Goal: Information Seeking & Learning: Learn about a topic

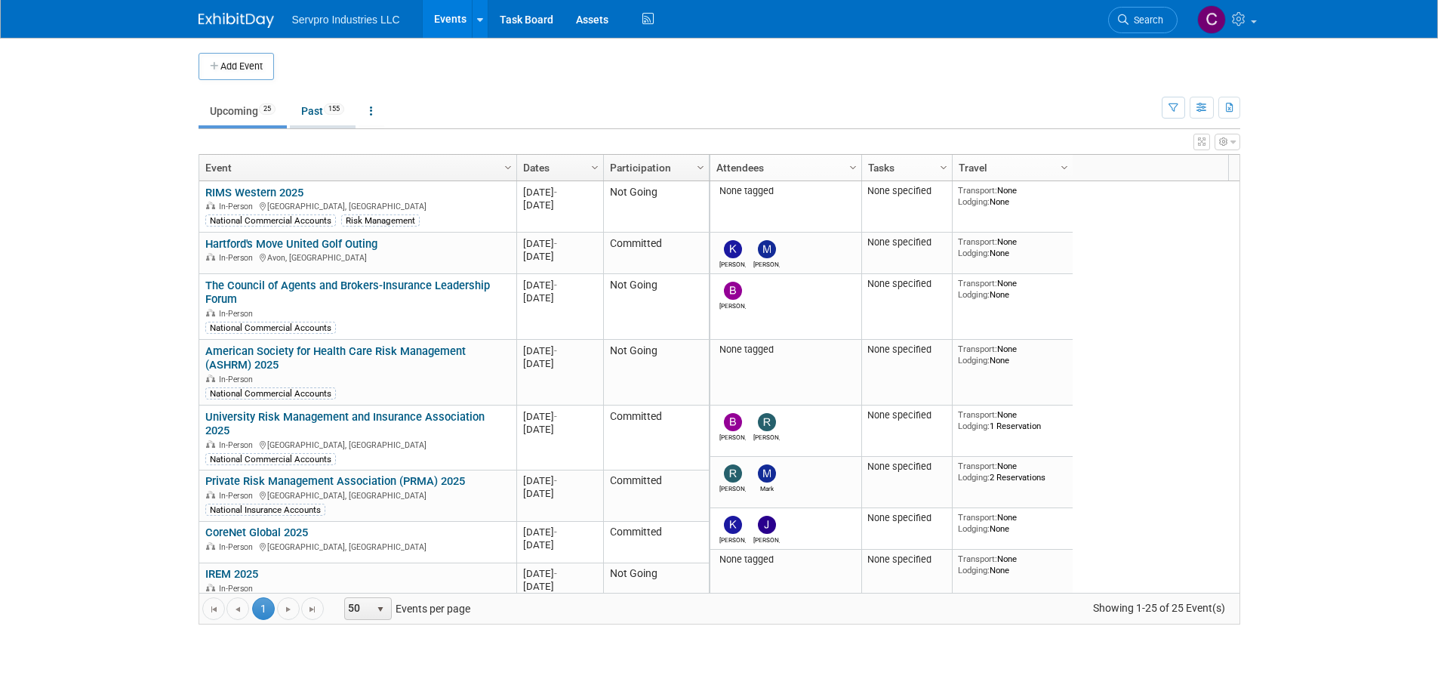
click at [307, 113] on link "Past 155" at bounding box center [323, 111] width 66 height 29
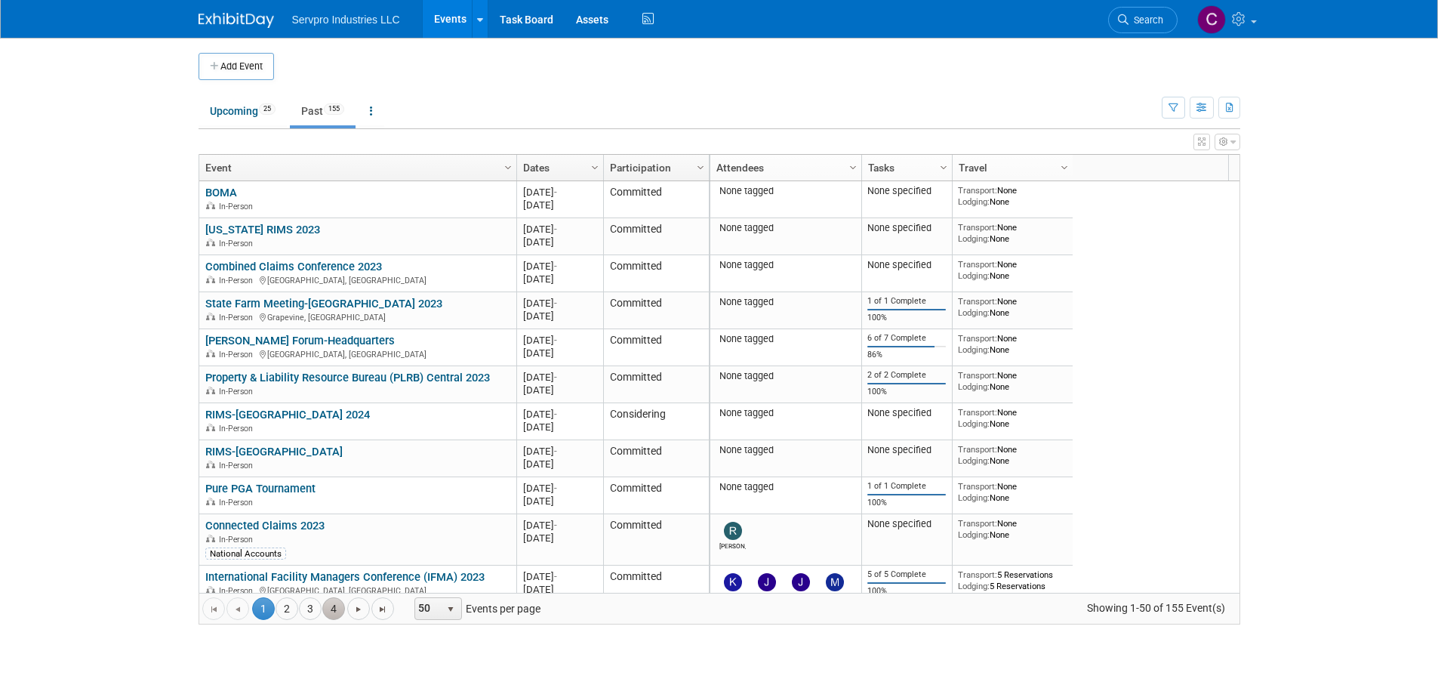
click at [331, 597] on link "4" at bounding box center [333, 608] width 23 height 23
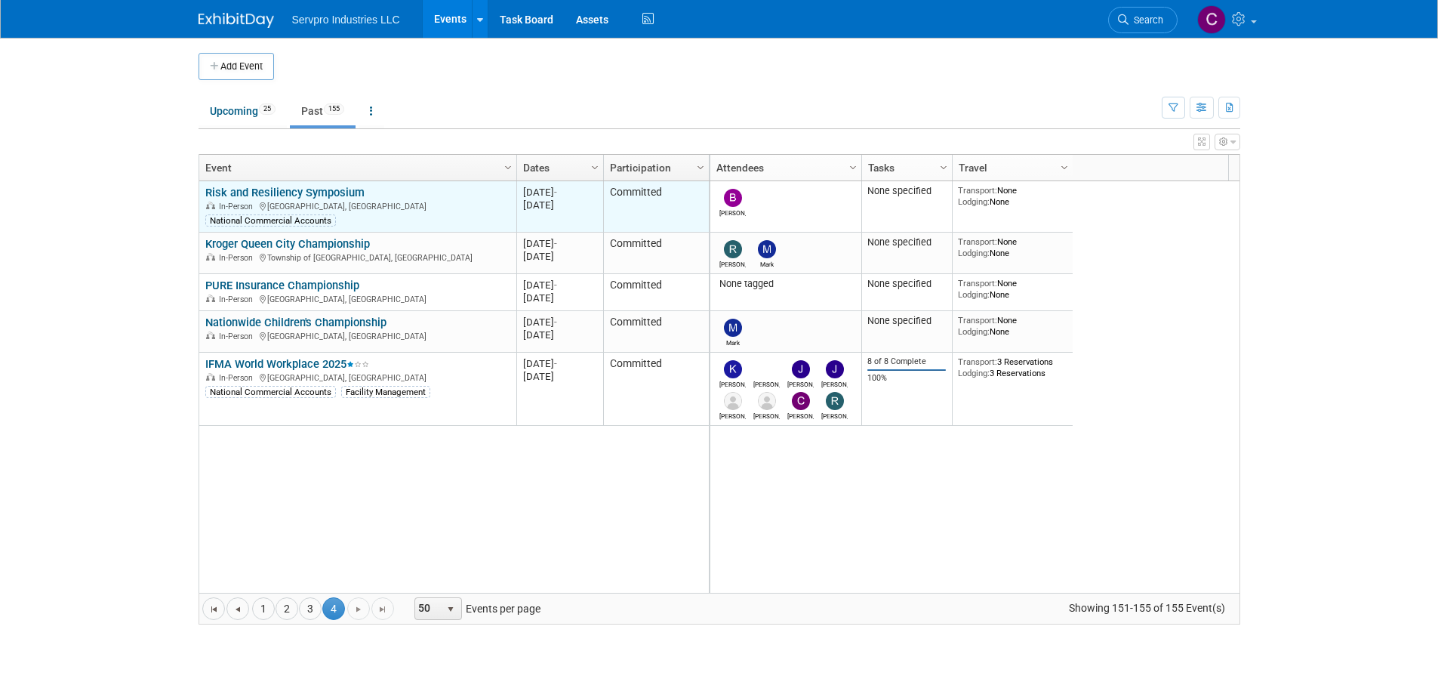
click at [297, 191] on link "Risk and Resiliency Symposium" at bounding box center [284, 193] width 159 height 14
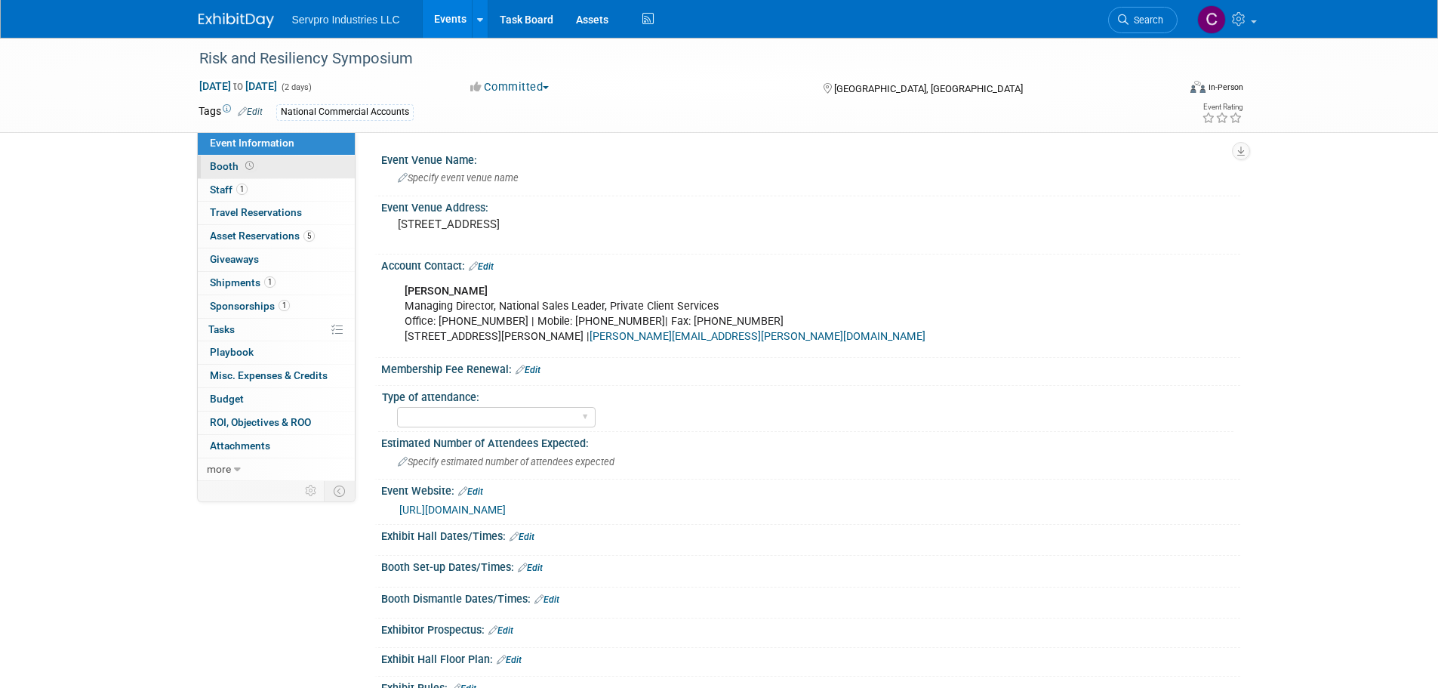
click at [224, 165] on span "Booth" at bounding box center [233, 166] width 47 height 12
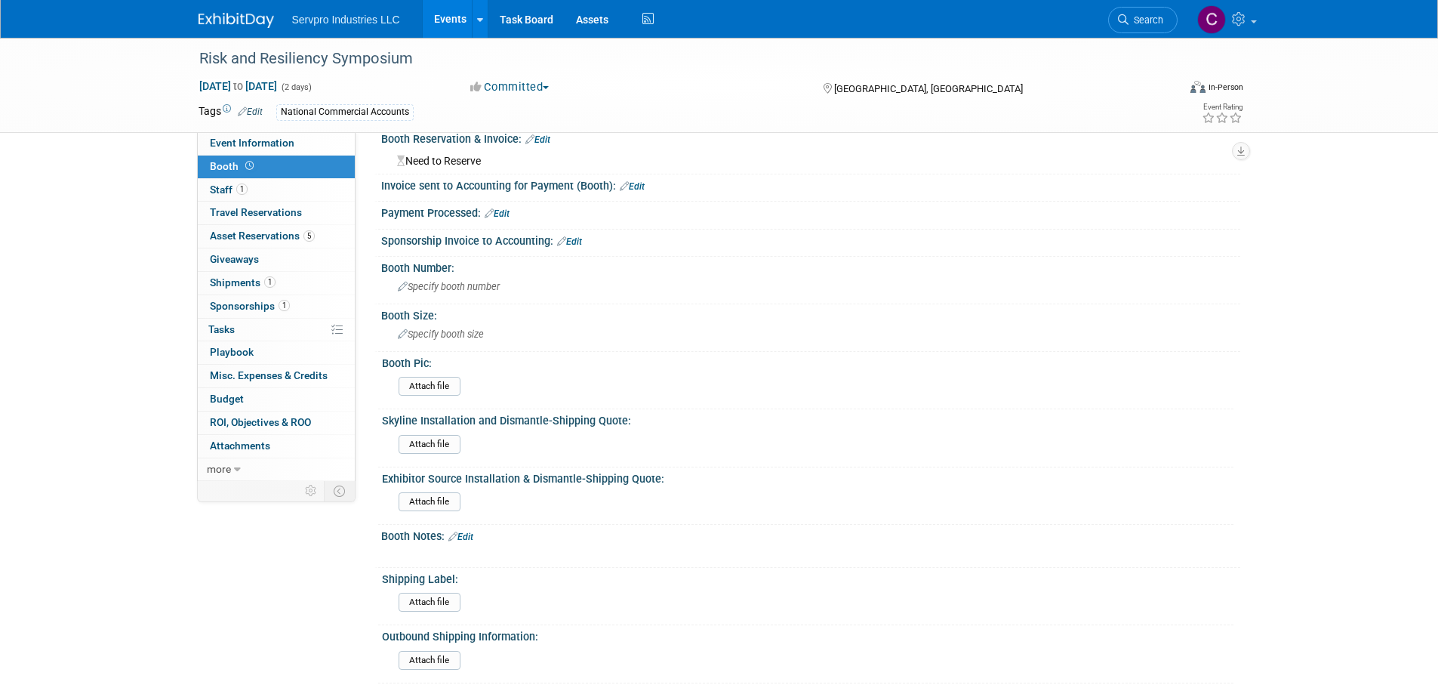
scroll to position [106, 0]
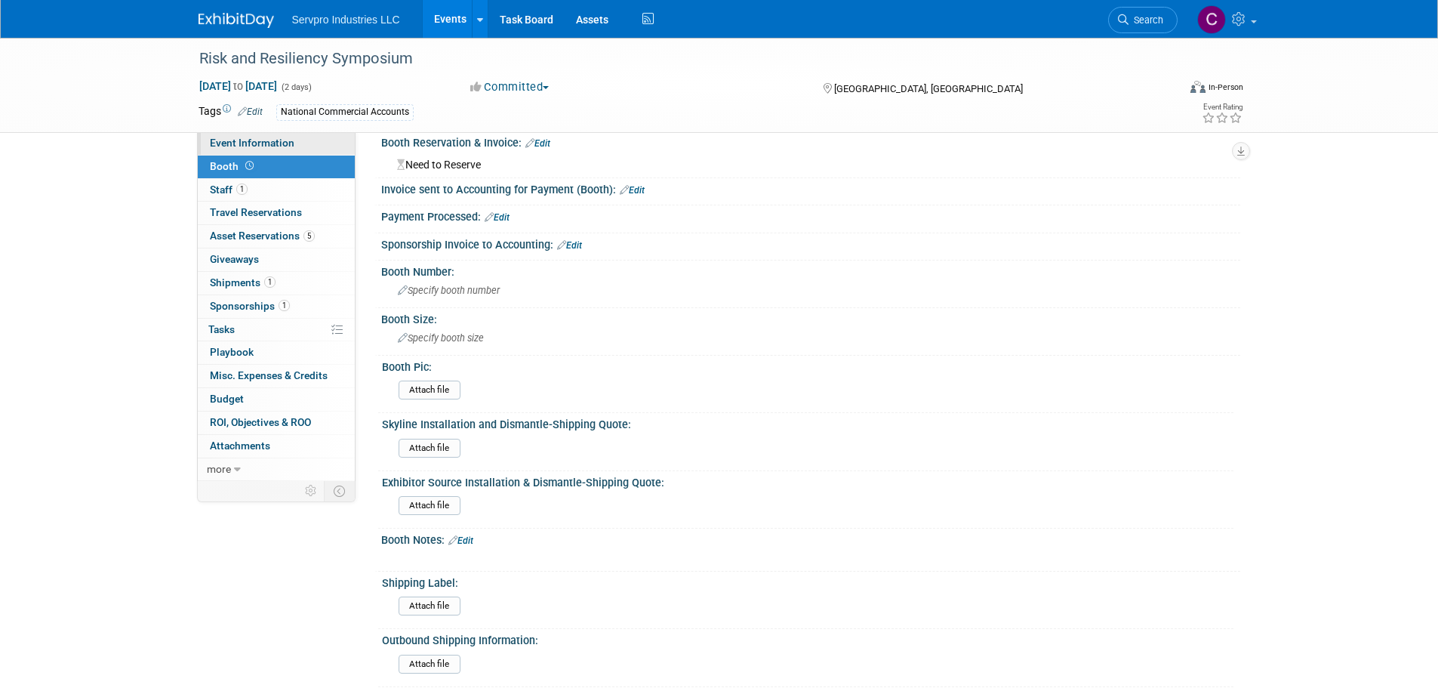
click at [226, 148] on span "Event Information" at bounding box center [252, 143] width 85 height 12
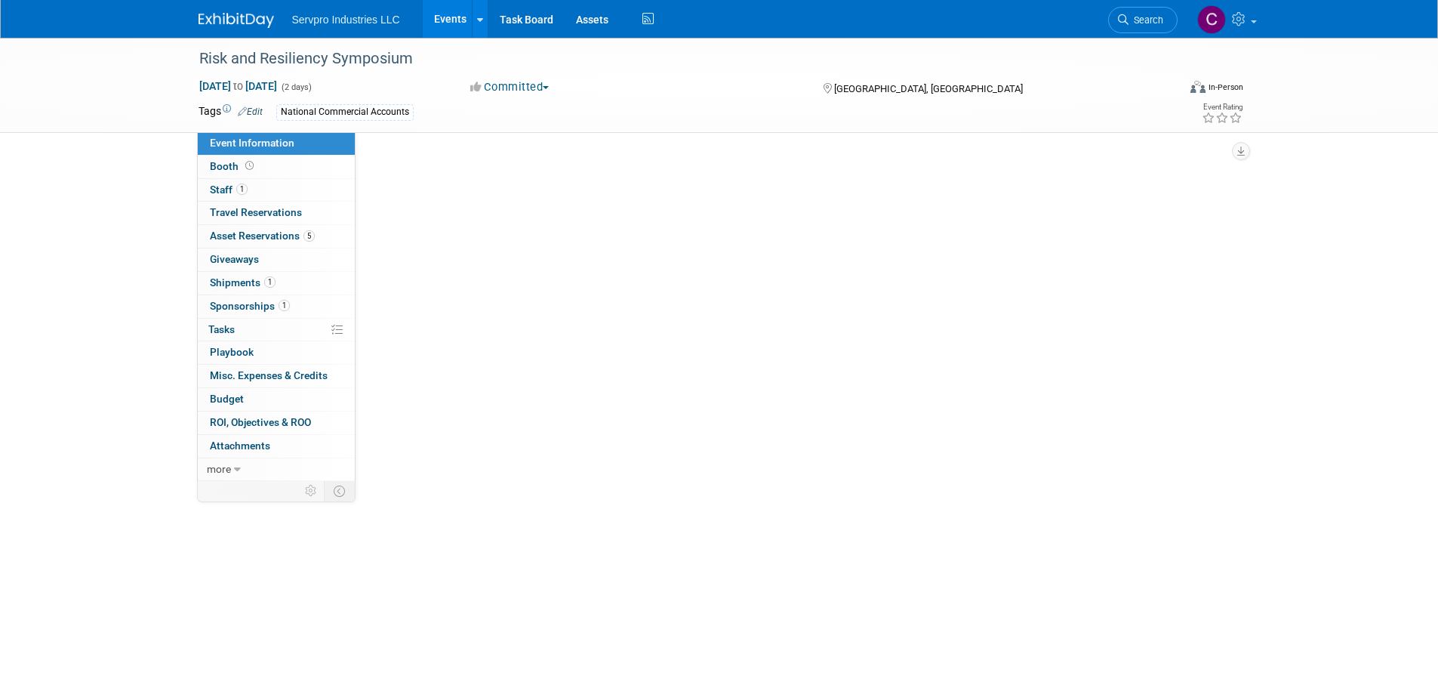
scroll to position [0, 0]
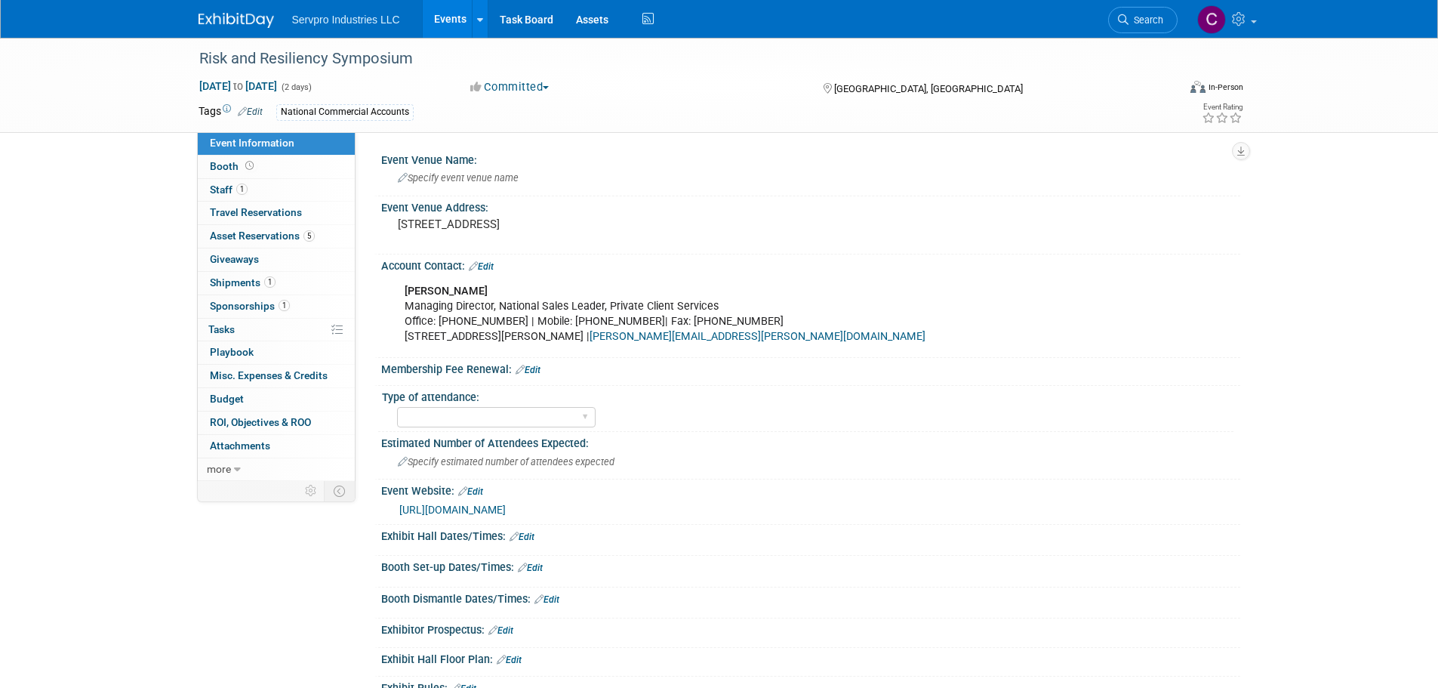
click at [1435, 329] on div "Risk and Resiliency Symposium [DATE] to [DATE] (2 days) [DATE] to [DATE] Commit…" at bounding box center [719, 518] width 1438 height 960
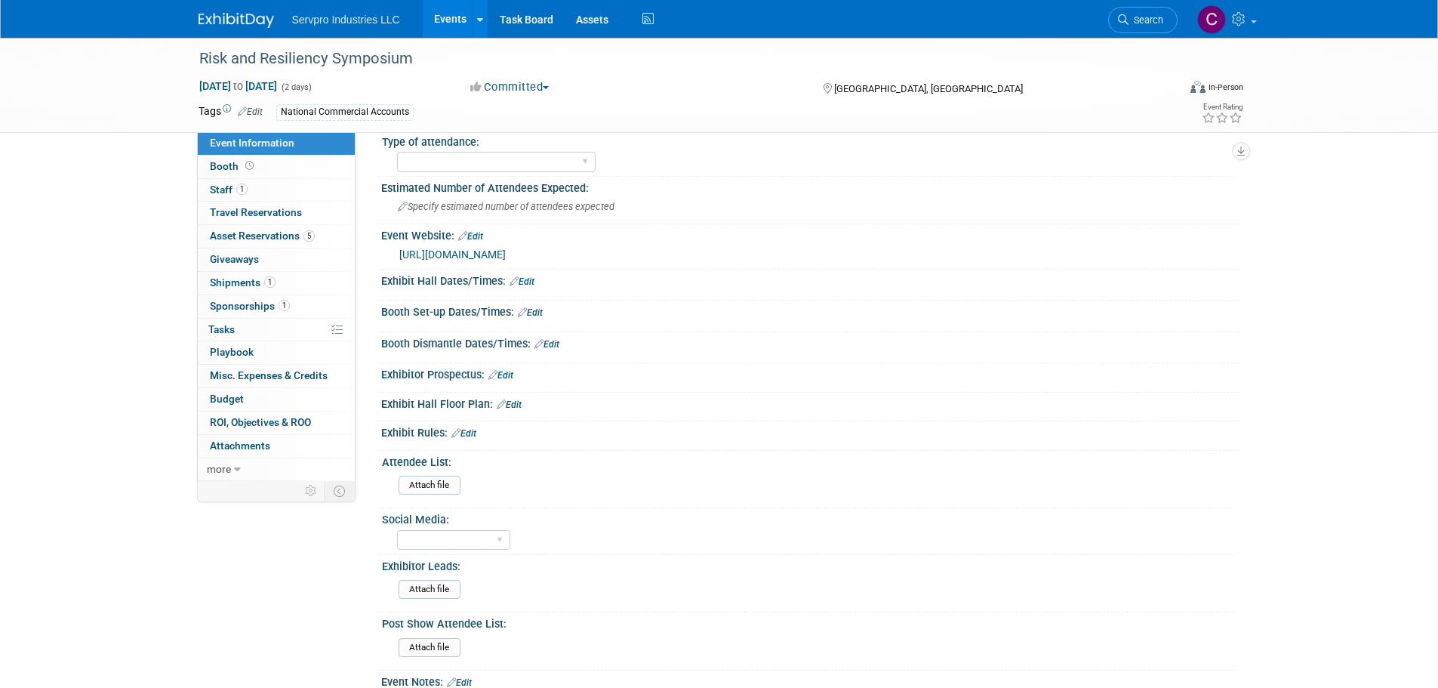
scroll to position [371, 0]
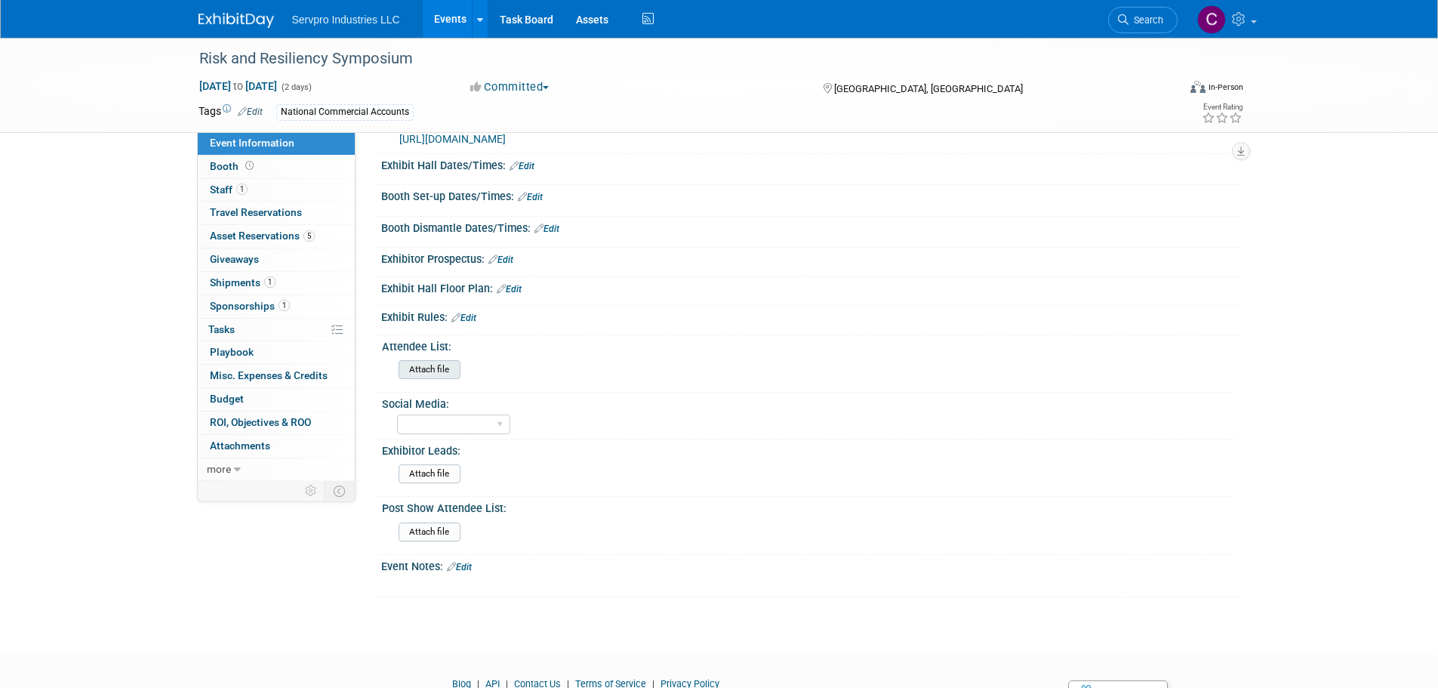
click at [430, 377] on input "file" at bounding box center [356, 369] width 205 height 17
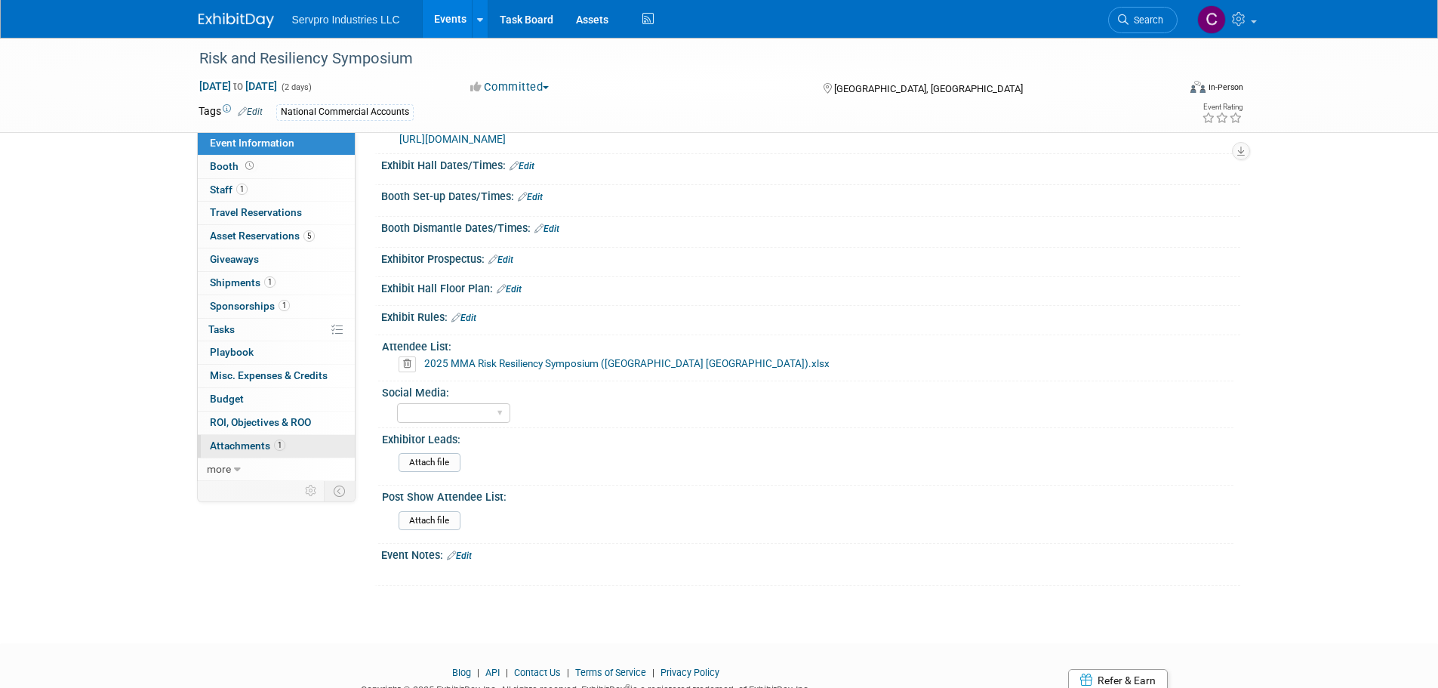
click at [226, 445] on span "Attachments 1" at bounding box center [247, 445] width 75 height 12
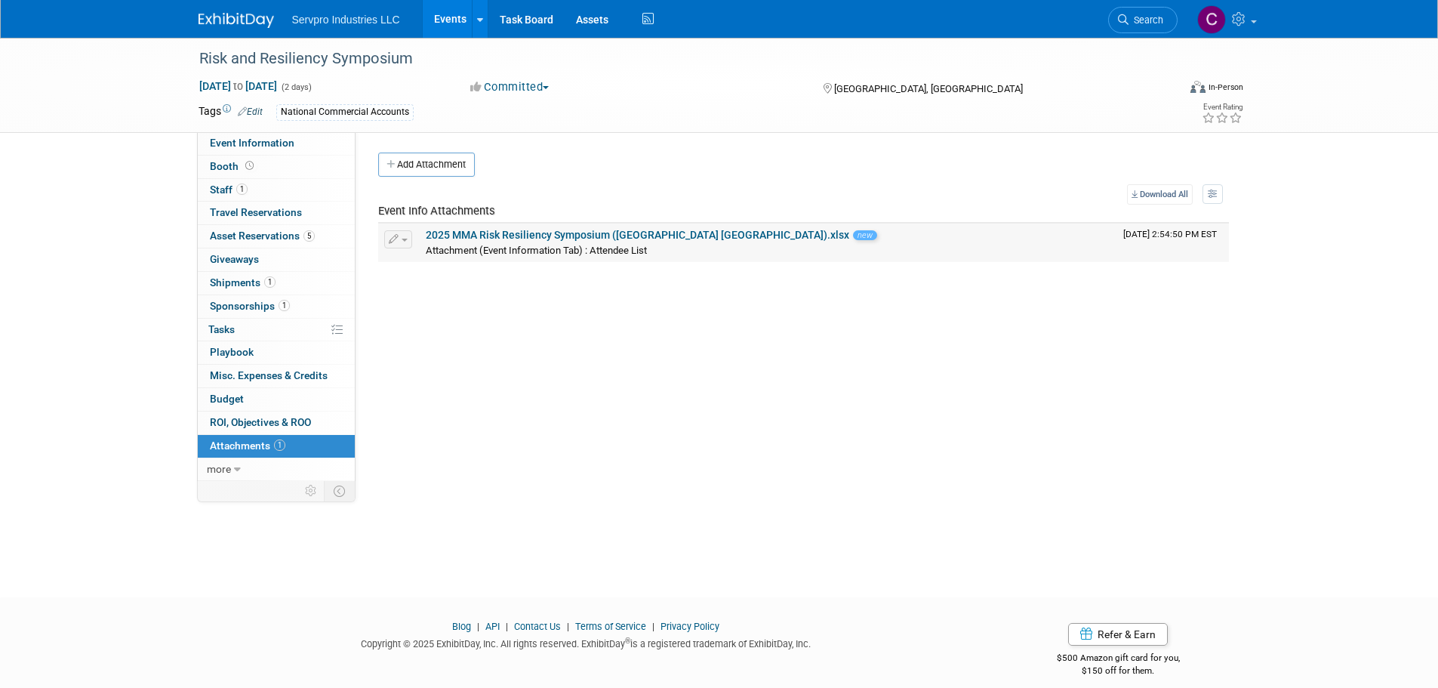
click at [576, 242] on div "Attachment (Event Information Tab) : Attendee List" at bounding box center [768, 249] width 685 height 15
click at [571, 234] on link "2025 MMA Risk Resiliency Symposium (Los Angeles CA).xlsx" at bounding box center [637, 235] width 423 height 12
drag, startPoint x: 404, startPoint y: 234, endPoint x: 392, endPoint y: 297, distance: 64.5
click at [392, 297] on div "Event Venue Name: Specify event venue name Event Venue Address: 9500 Wilshire B…" at bounding box center [798, 306] width 885 height 349
click at [406, 239] on span "button" at bounding box center [405, 240] width 6 height 3
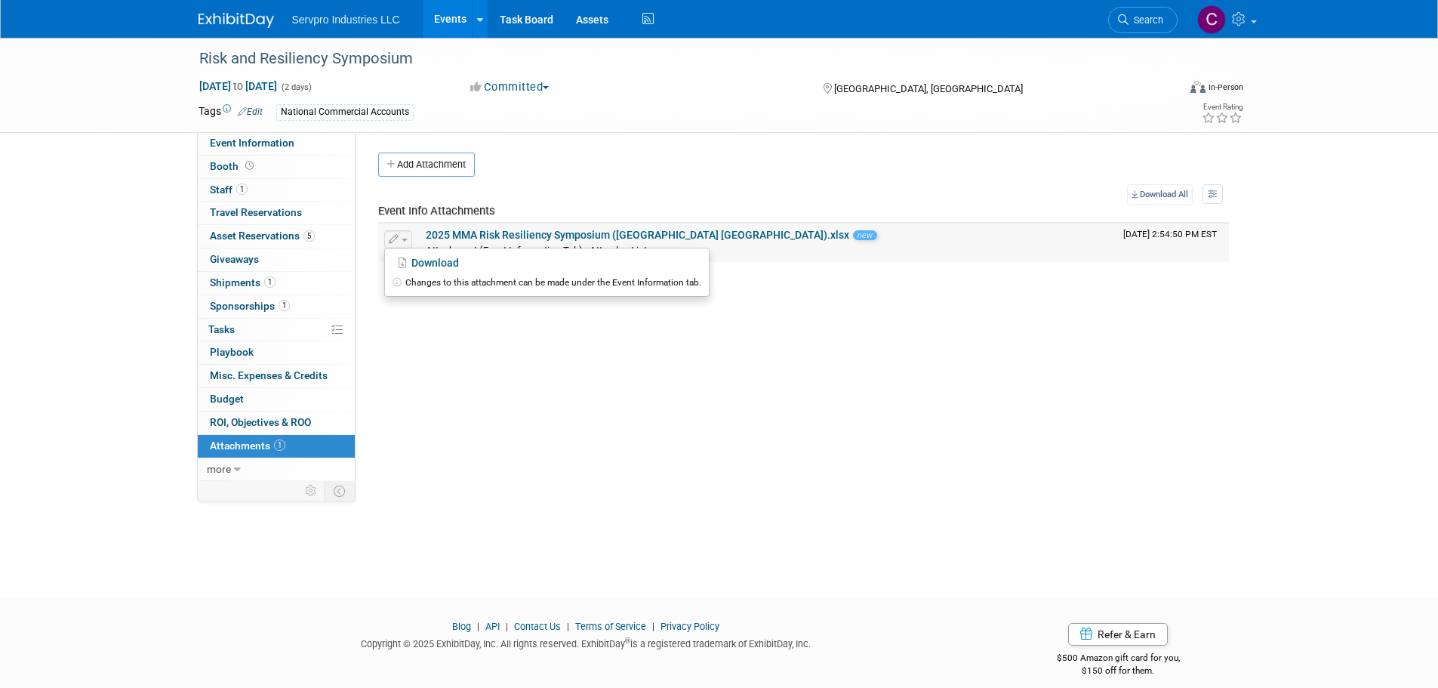
click at [386, 236] on button "button" at bounding box center [398, 239] width 28 height 18
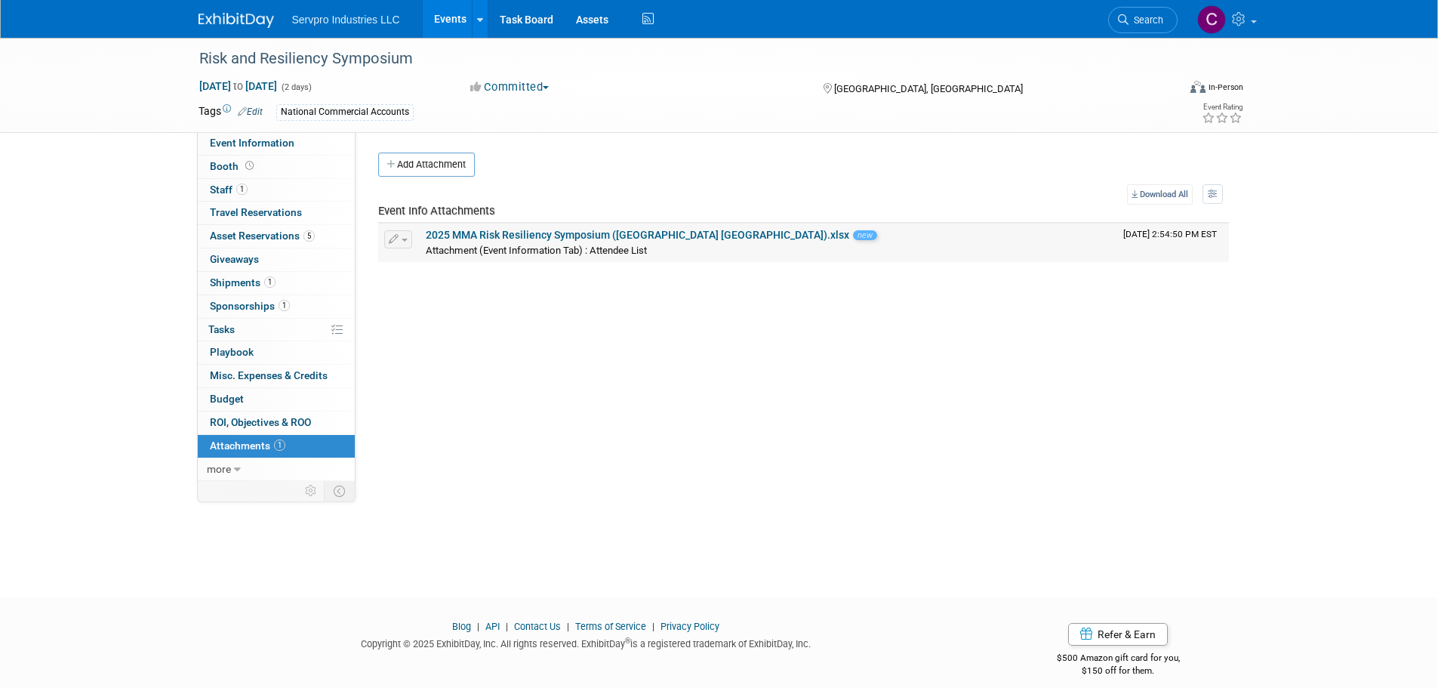
click at [399, 237] on button "button" at bounding box center [398, 239] width 28 height 18
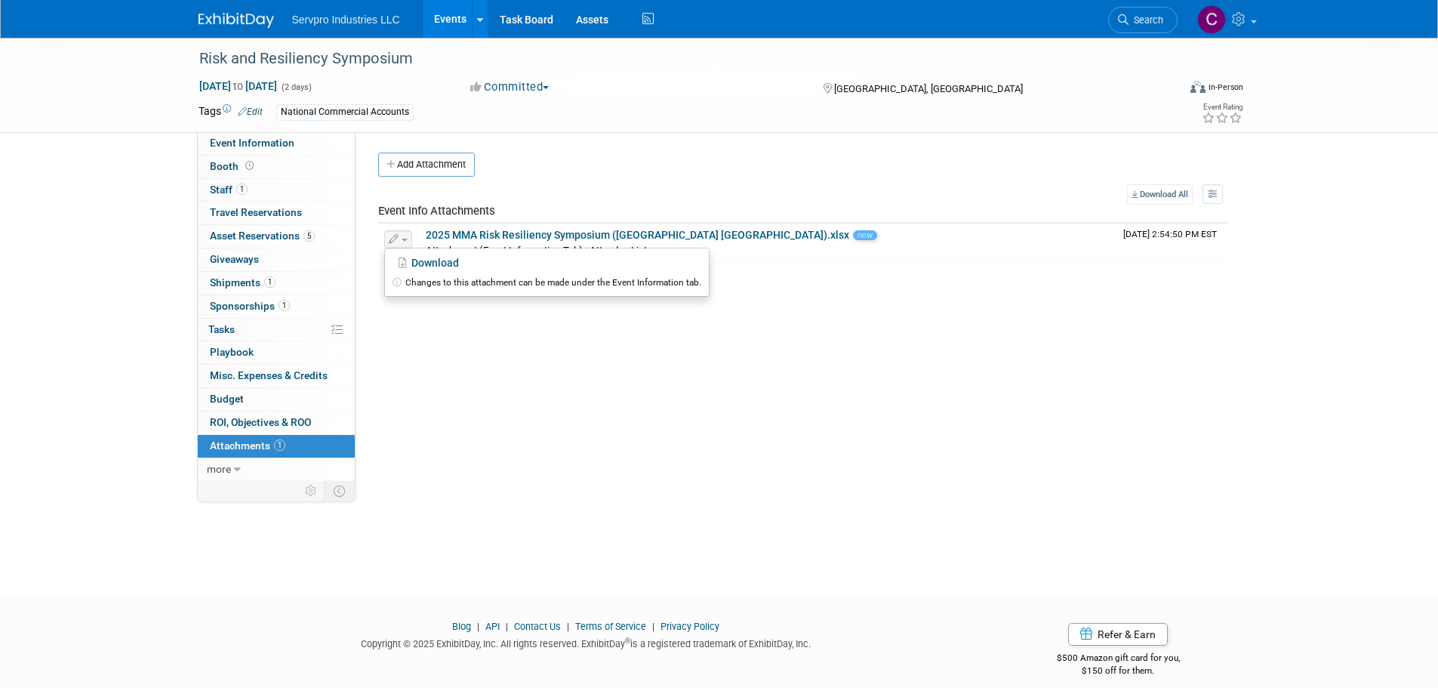
click at [446, 203] on table "Download All View Preference: Show file name, then description Show description…" at bounding box center [803, 223] width 851 height 78
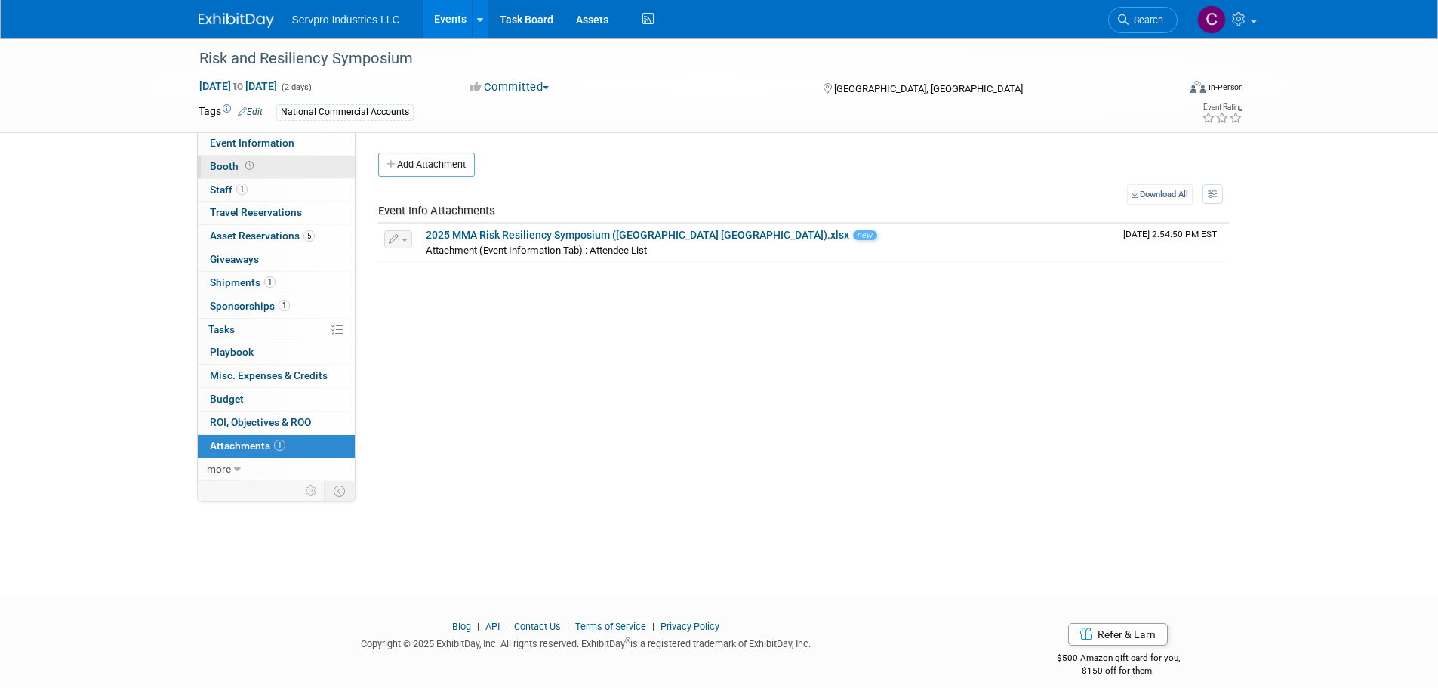
click at [249, 170] on icon at bounding box center [249, 166] width 8 height 8
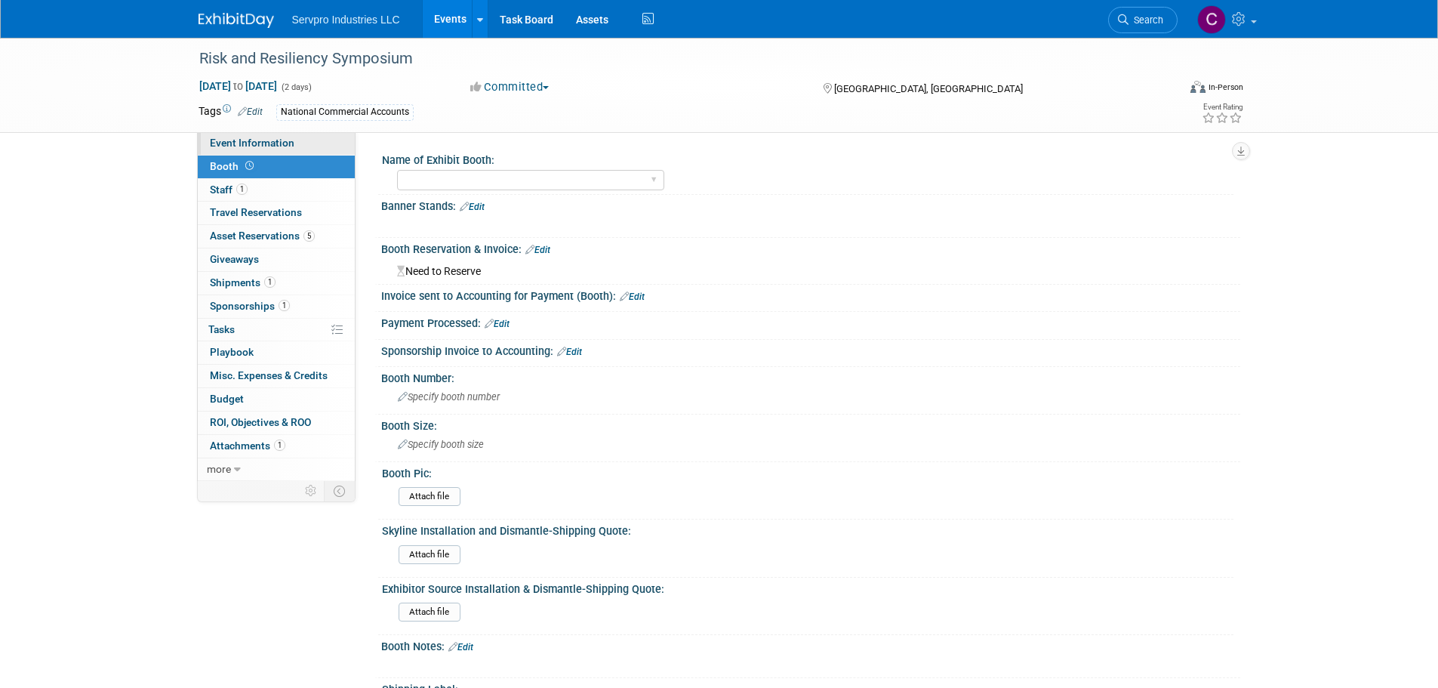
click at [283, 139] on span "Event Information" at bounding box center [252, 143] width 85 height 12
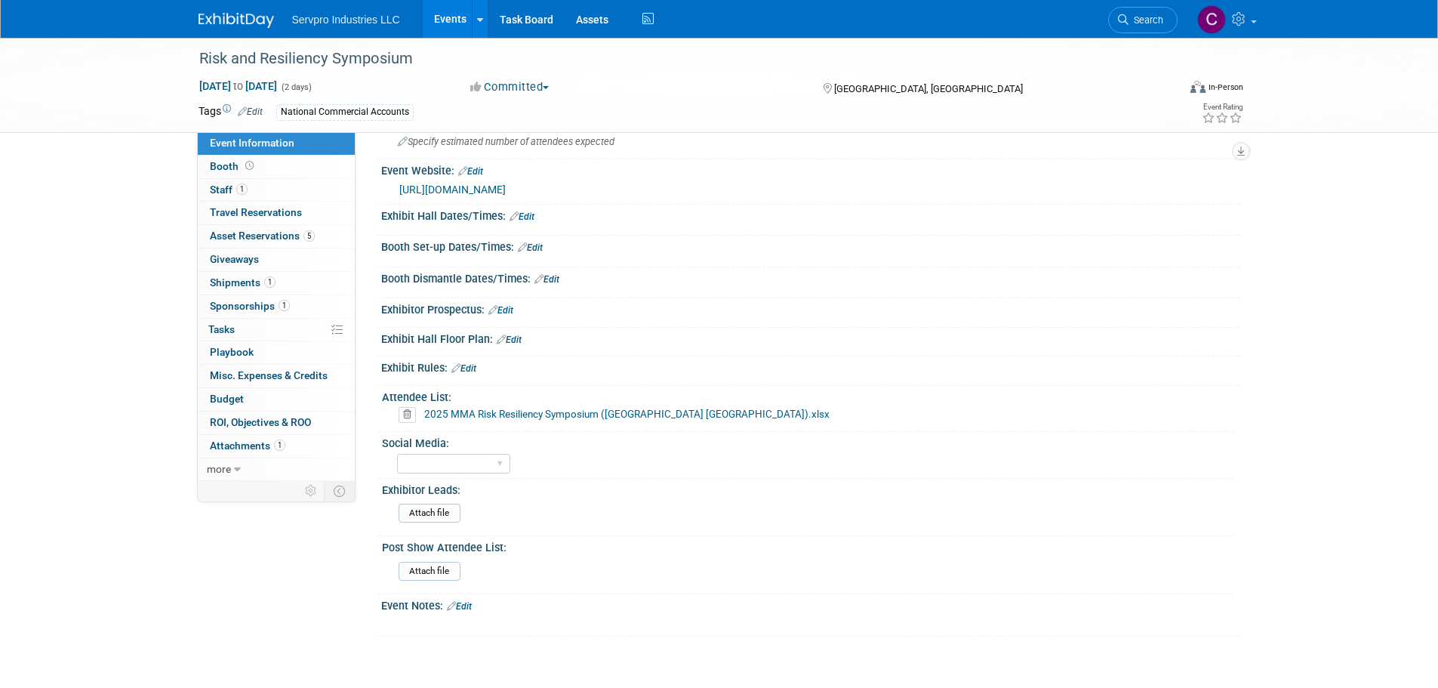
scroll to position [382, 0]
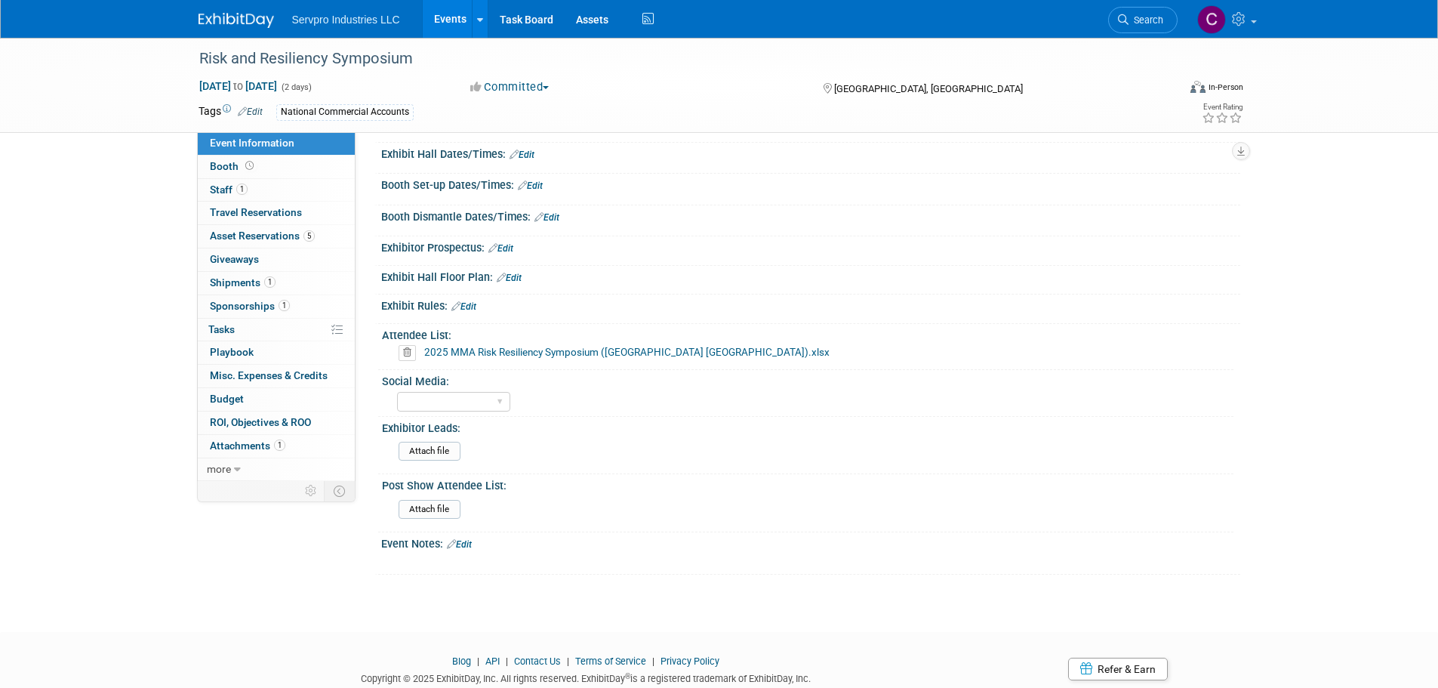
click at [407, 360] on icon at bounding box center [407, 352] width 17 height 15
click at [399, 425] on link "Yes" at bounding box center [393, 425] width 44 height 24
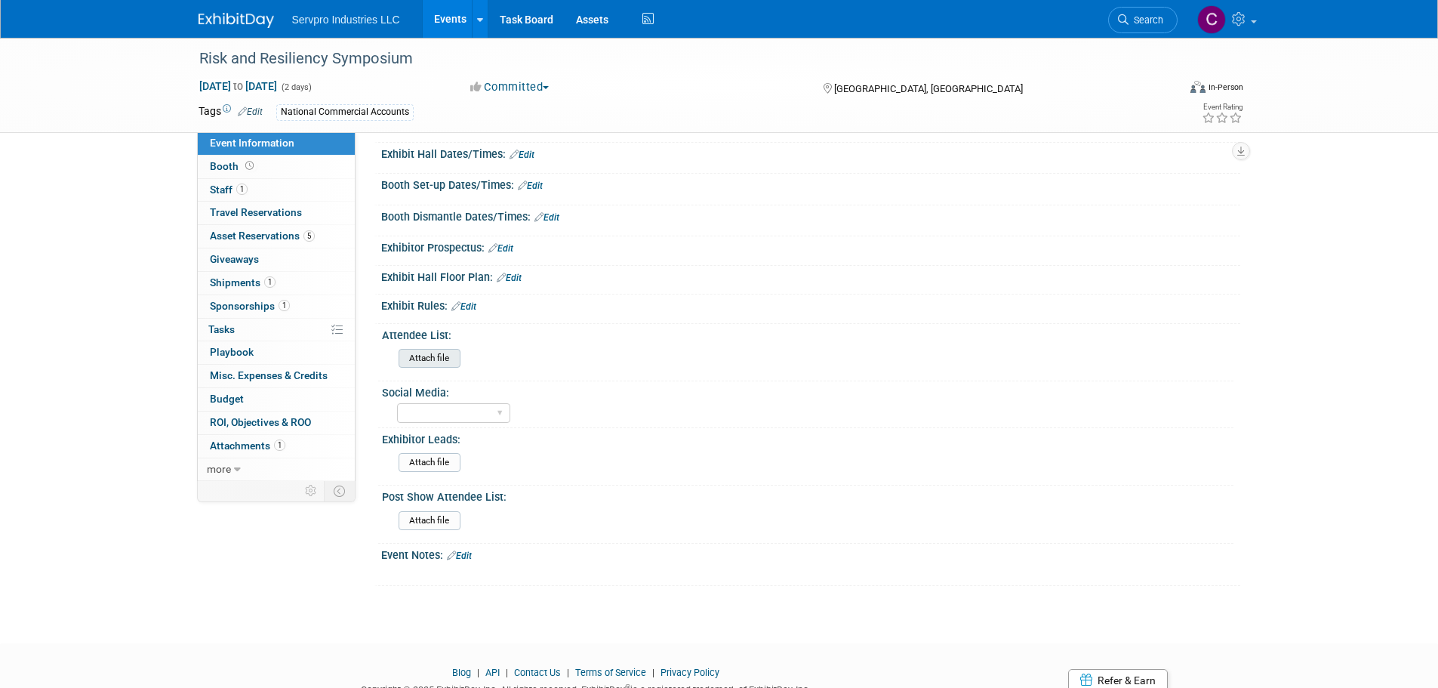
click at [414, 367] on input "file" at bounding box center [356, 357] width 205 height 17
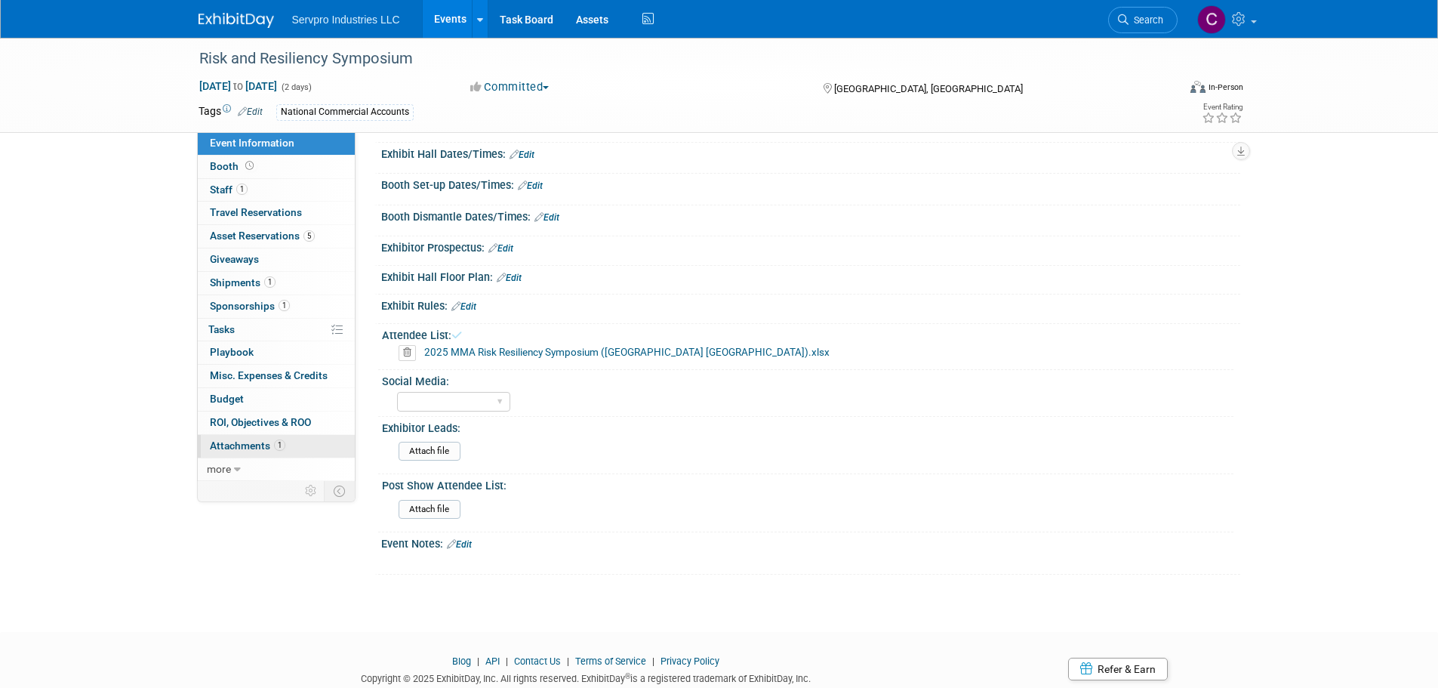
click at [229, 446] on span "Attachments 1" at bounding box center [247, 445] width 75 height 12
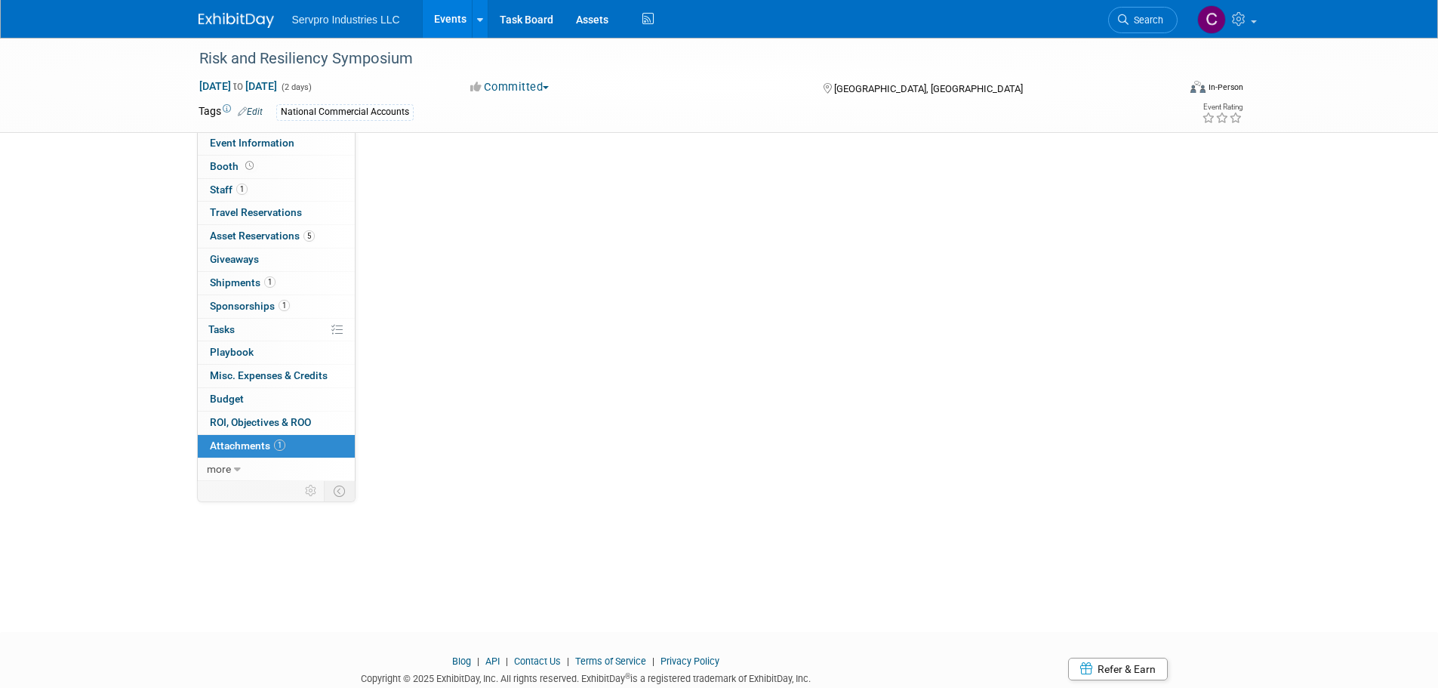
scroll to position [0, 0]
